Goal: Navigation & Orientation: Find specific page/section

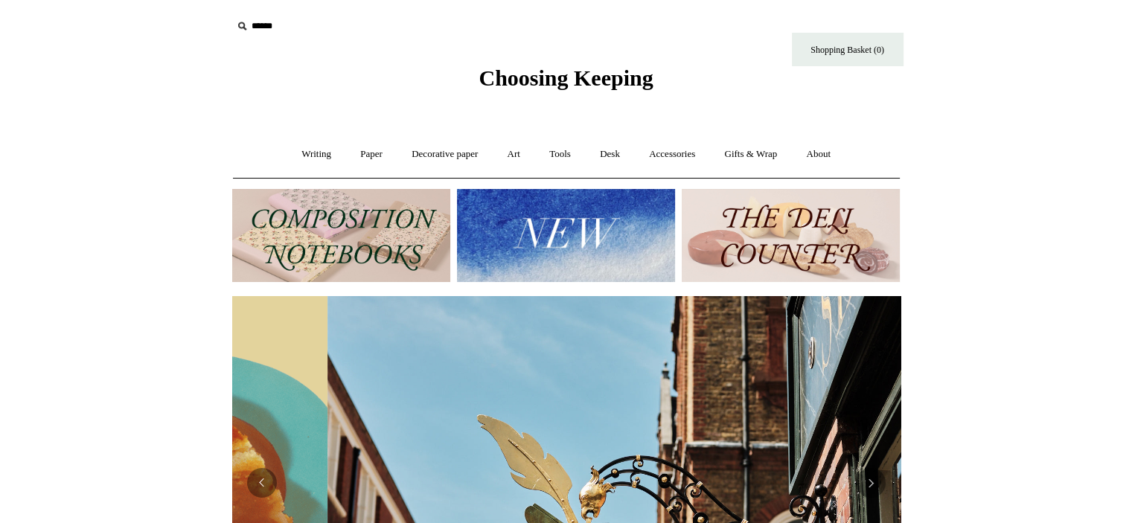
scroll to position [0, 668]
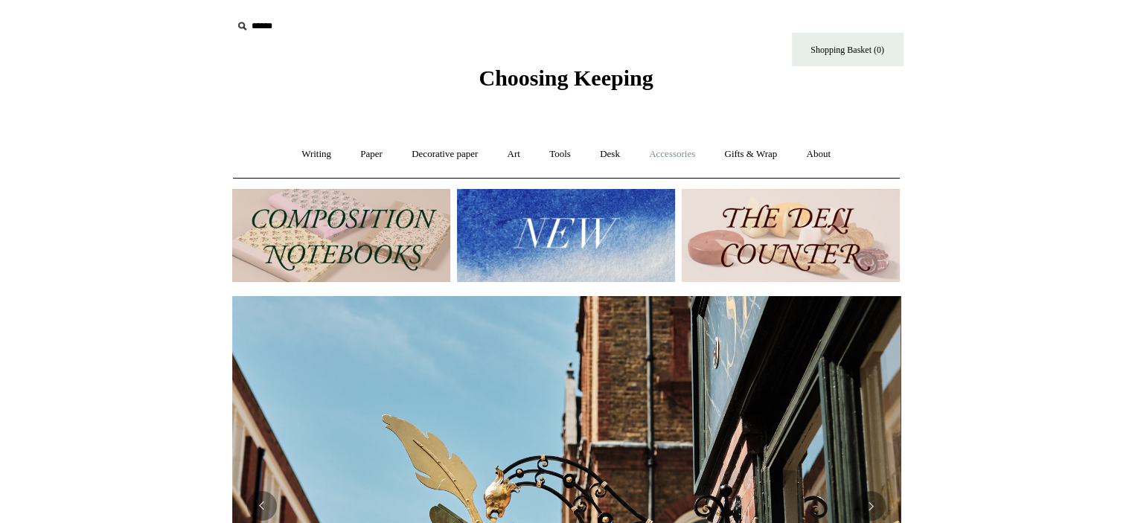
click at [677, 147] on link "Accessories +" at bounding box center [672, 154] width 73 height 39
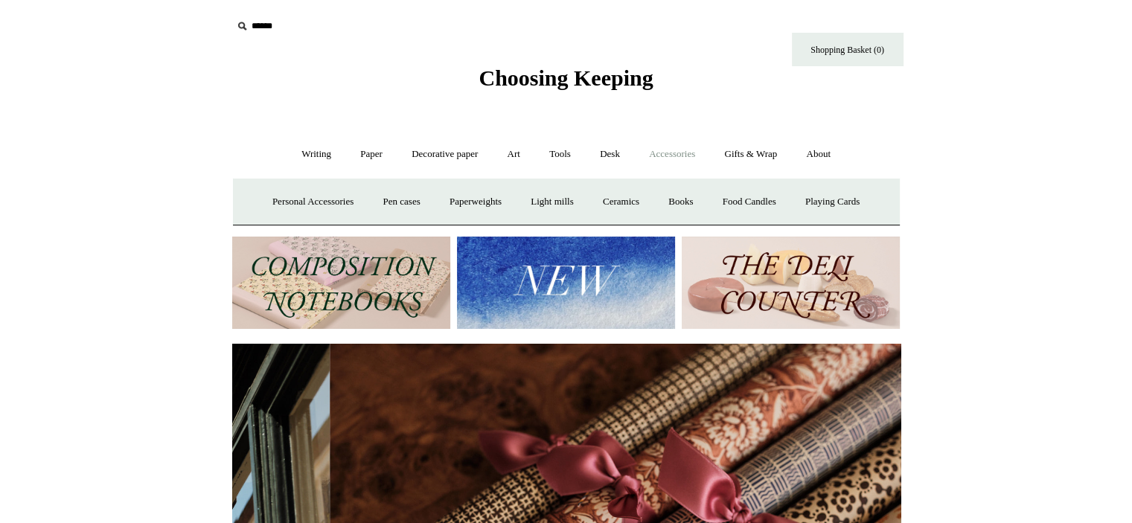
scroll to position [0, 1337]
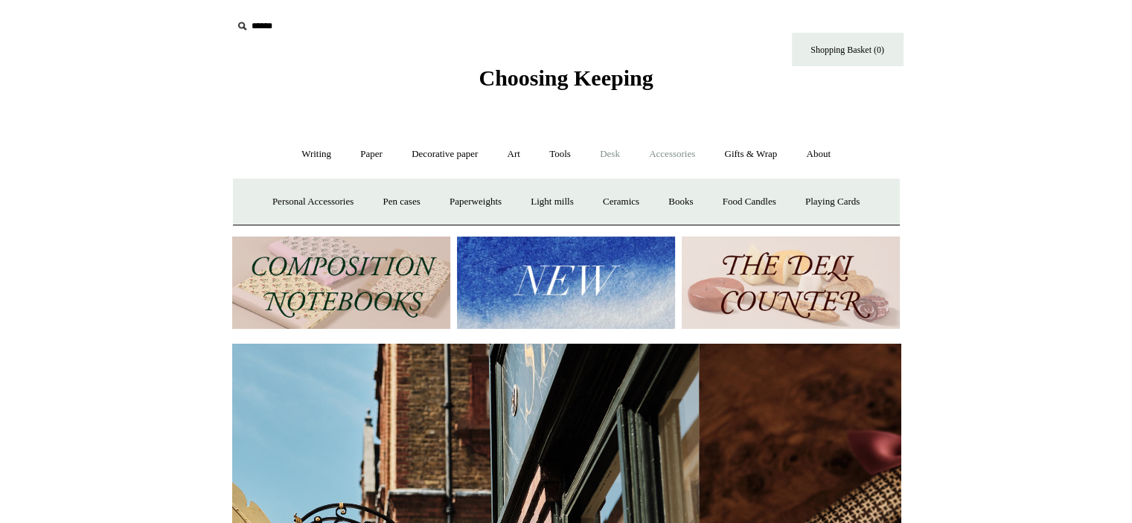
click at [624, 145] on link "Desk +" at bounding box center [609, 154] width 47 height 39
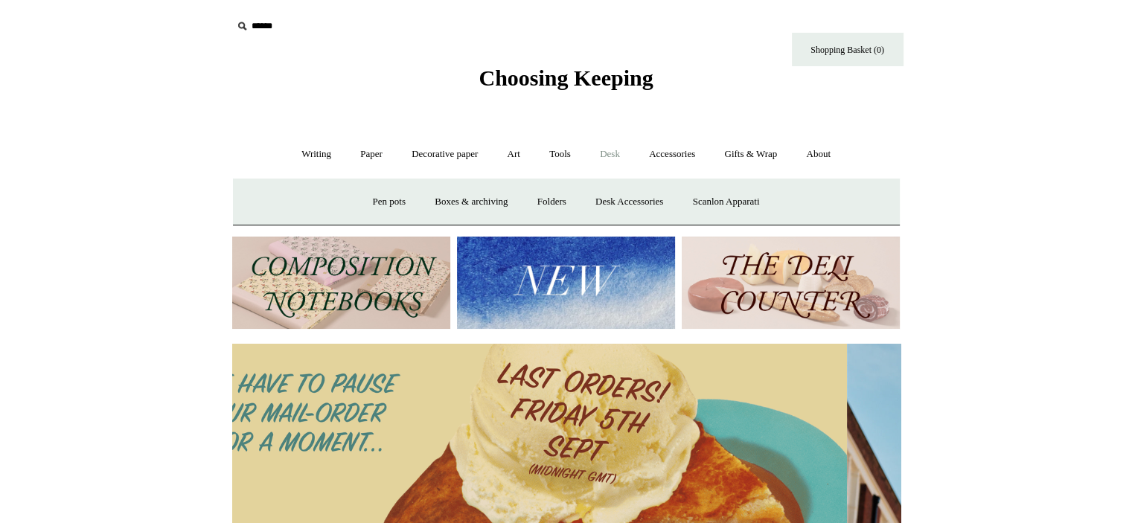
scroll to position [0, 0]
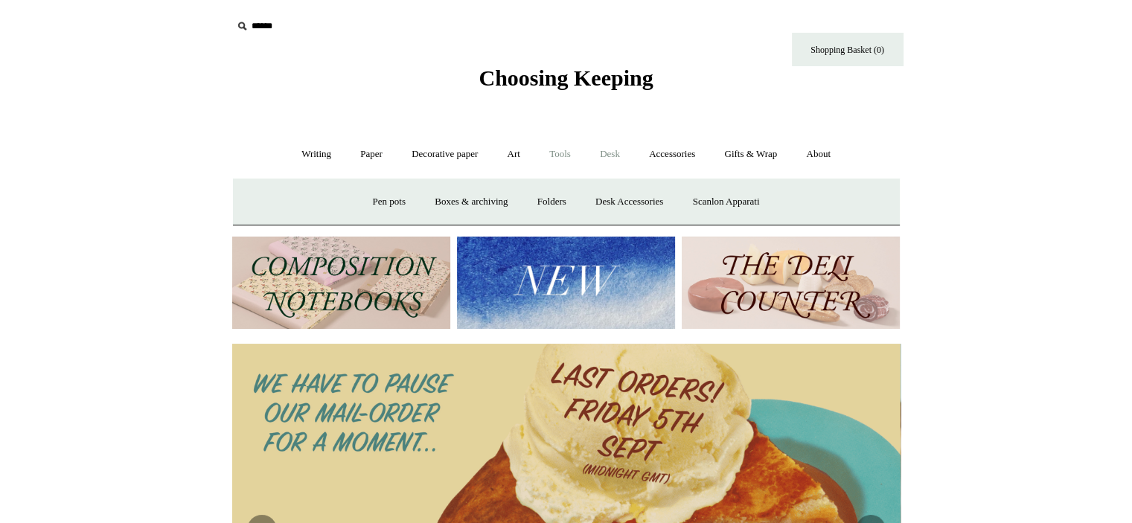
click at [568, 145] on link "Tools +" at bounding box center [560, 154] width 48 height 39
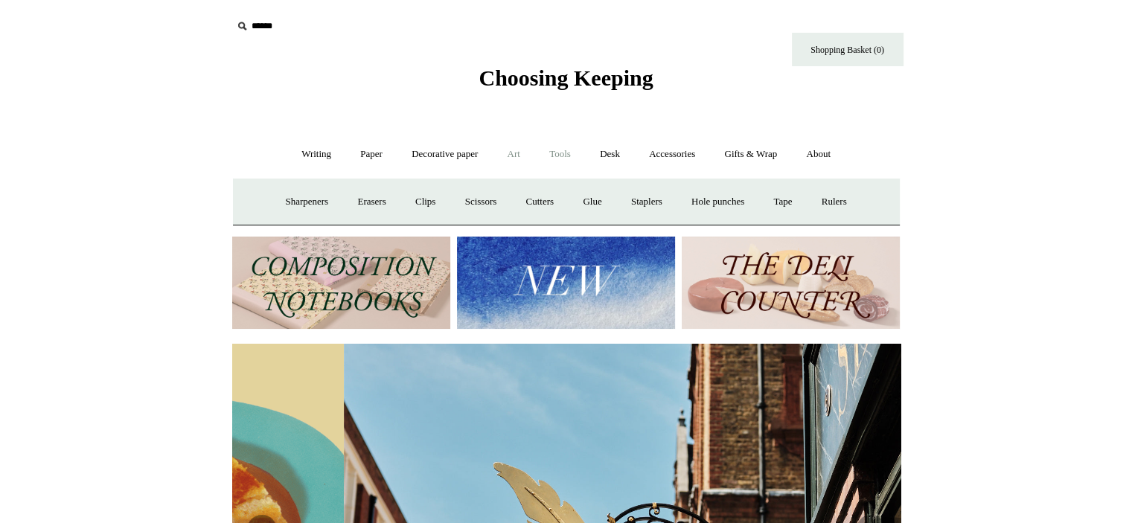
scroll to position [0, 668]
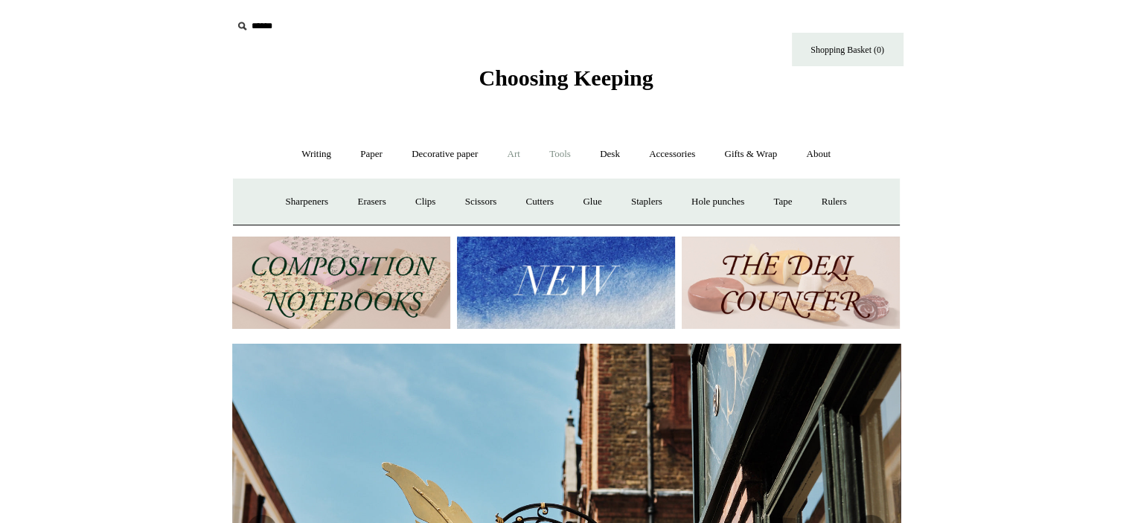
click at [507, 144] on link "Art +" at bounding box center [513, 154] width 39 height 39
click at [463, 147] on link "Decorative paper +" at bounding box center [444, 154] width 93 height 39
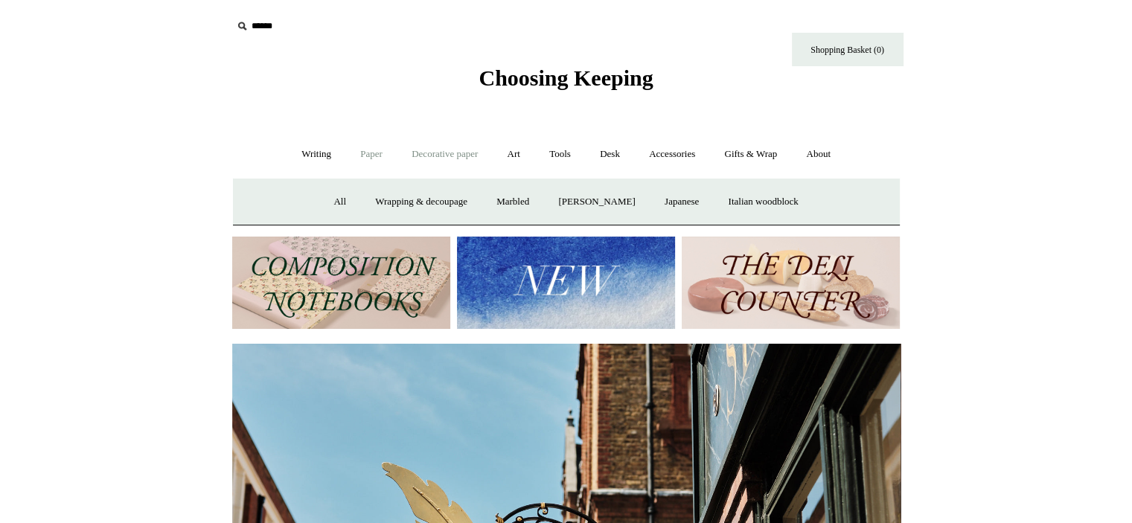
click at [371, 156] on link "Paper +" at bounding box center [371, 154] width 49 height 39
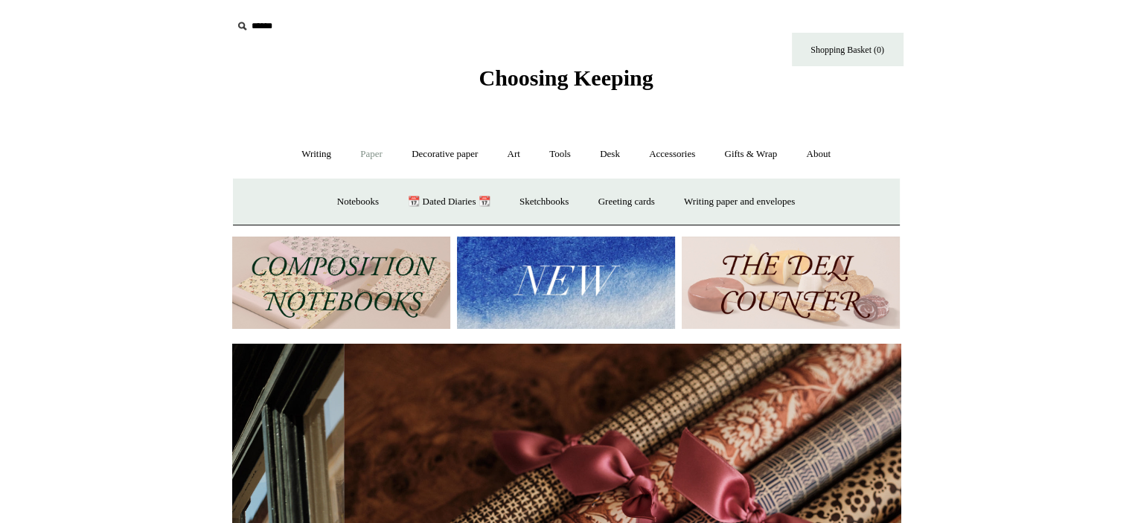
scroll to position [0, 1337]
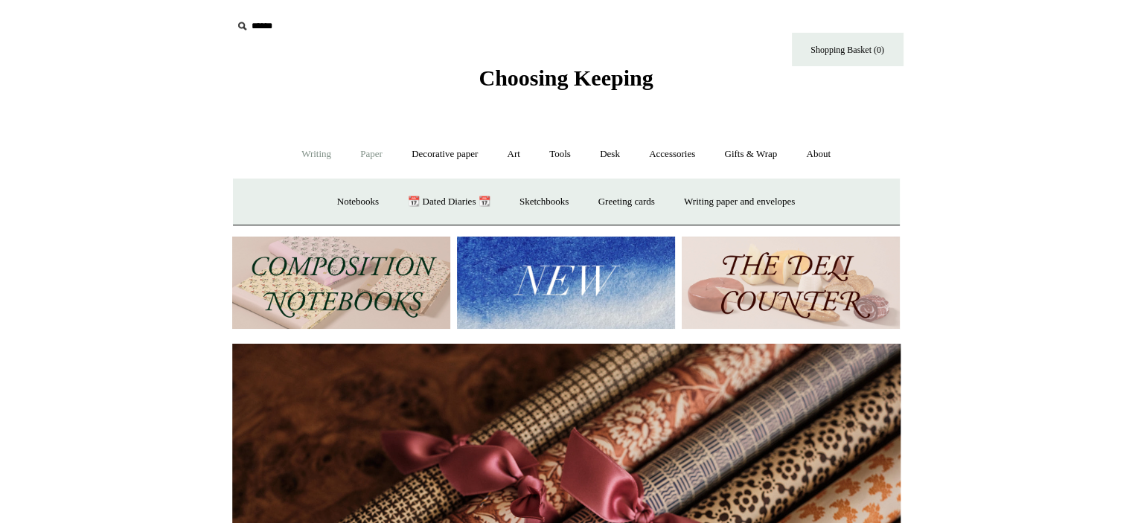
click at [307, 146] on link "Writing +" at bounding box center [316, 154] width 57 height 39
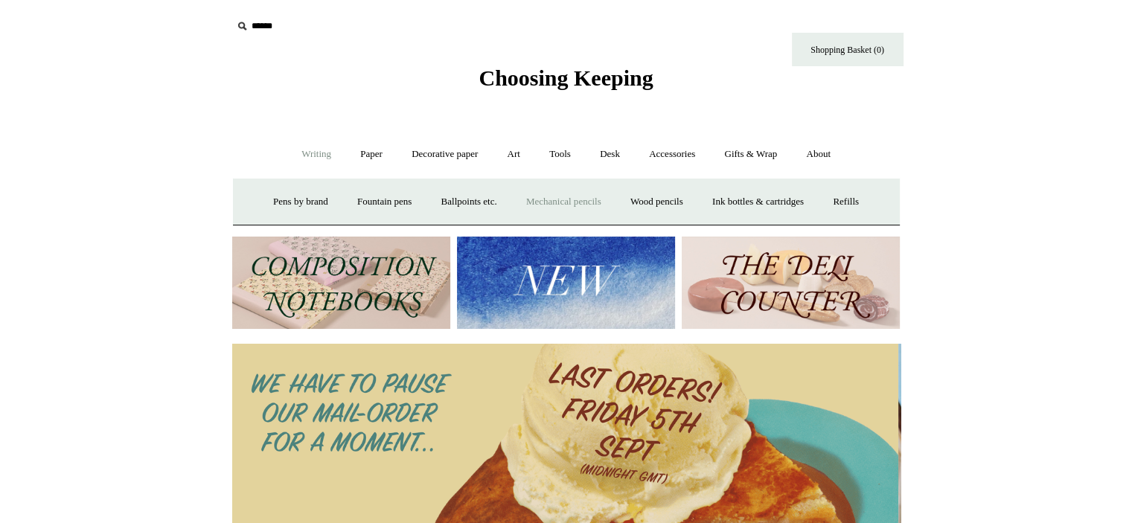
scroll to position [0, 0]
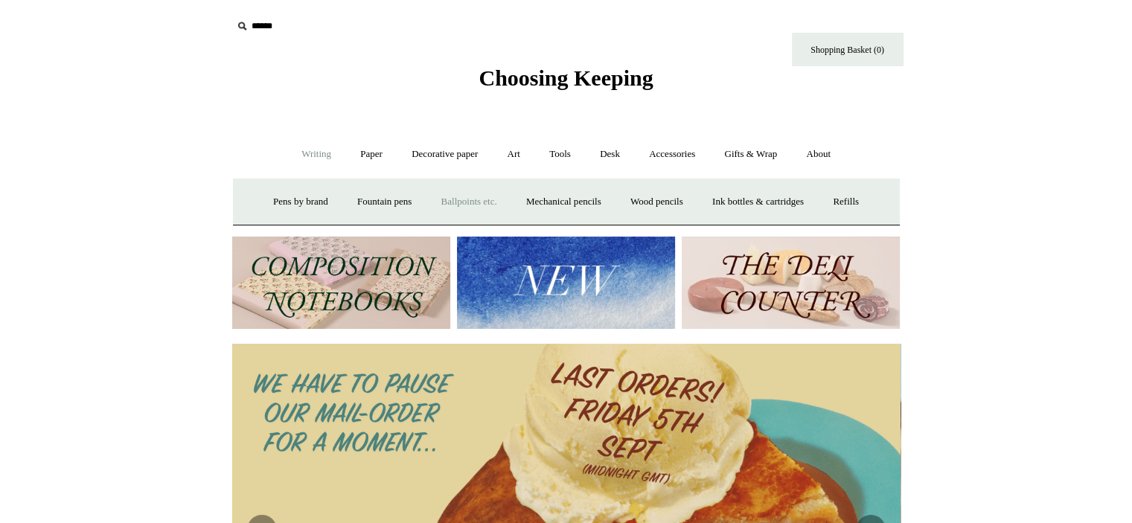
click at [459, 196] on link "Ballpoints etc. +" at bounding box center [469, 201] width 83 height 39
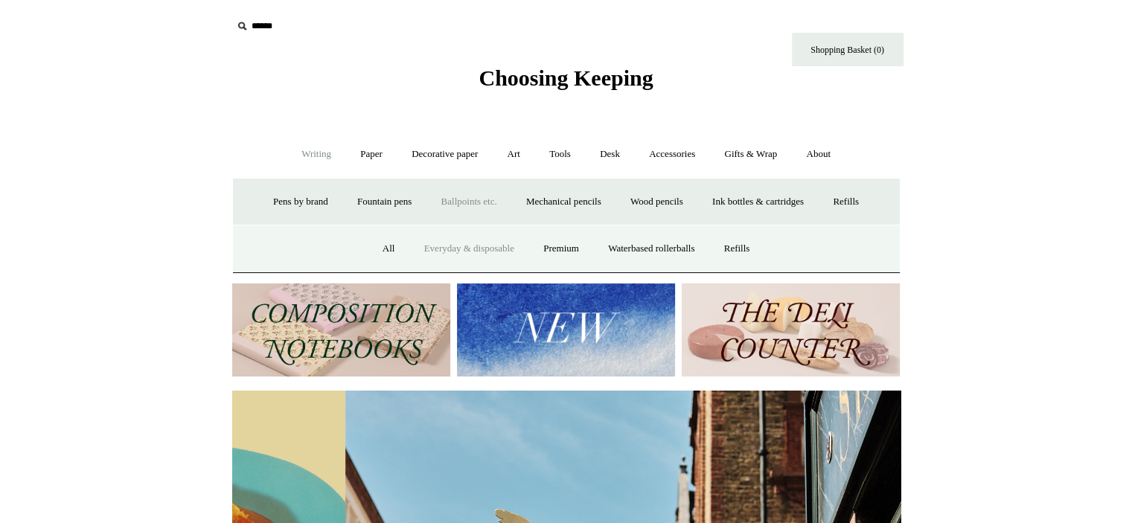
scroll to position [0, 668]
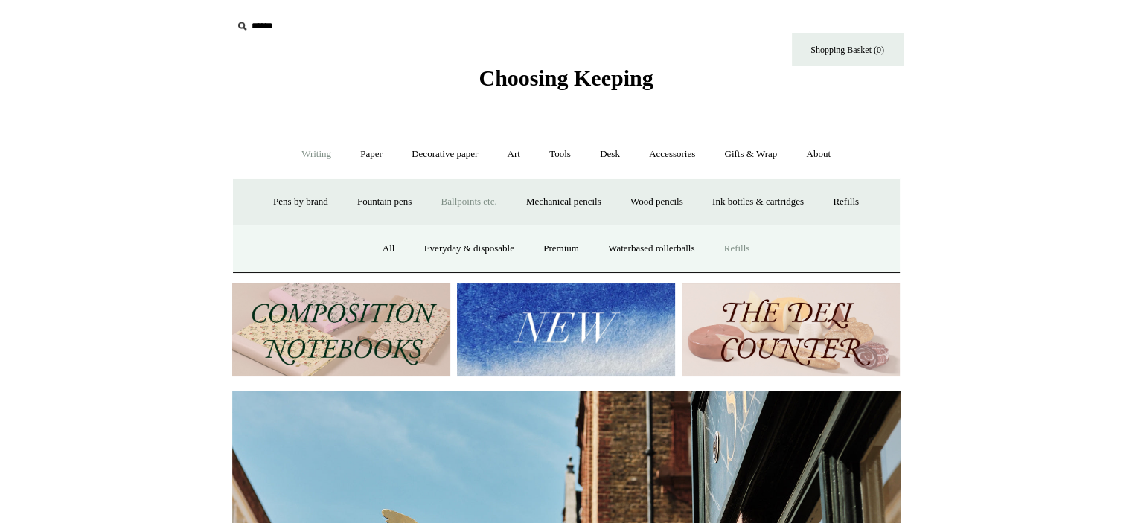
click at [753, 245] on link "Refills" at bounding box center [737, 248] width 53 height 39
